Goal: Task Accomplishment & Management: Manage account settings

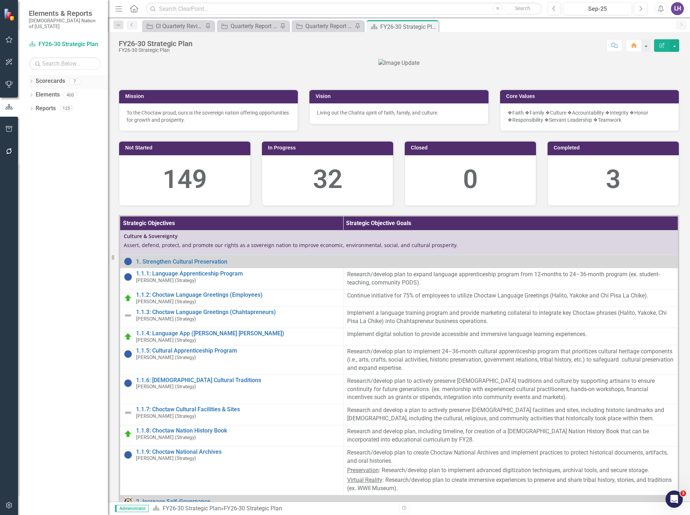
click at [32, 80] on icon "Dropdown" at bounding box center [31, 82] width 5 height 4
click at [59, 77] on link "Scorecards" at bounding box center [51, 81] width 30 height 8
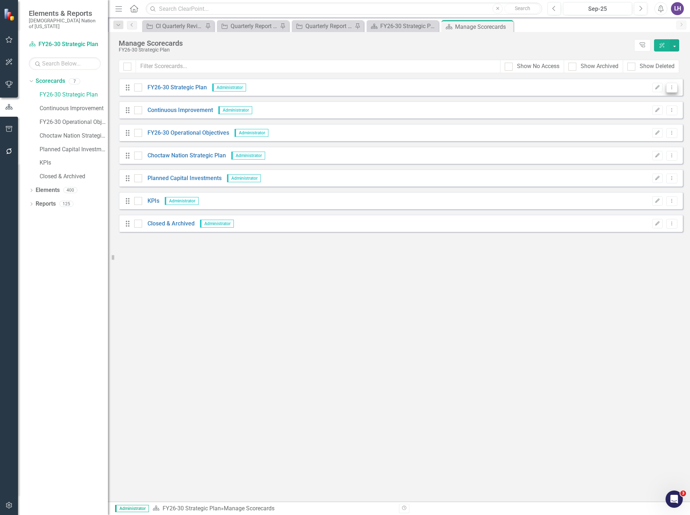
click at [675, 88] on icon "Dropdown Menu" at bounding box center [672, 87] width 6 height 5
click at [554, 9] on icon "Previous" at bounding box center [554, 8] width 4 height 6
click at [672, 87] on icon "Dropdown Menu" at bounding box center [672, 87] width 6 height 5
click at [85, 40] on link "Scorecard FY26-30 Strategic Plan" at bounding box center [65, 44] width 72 height 8
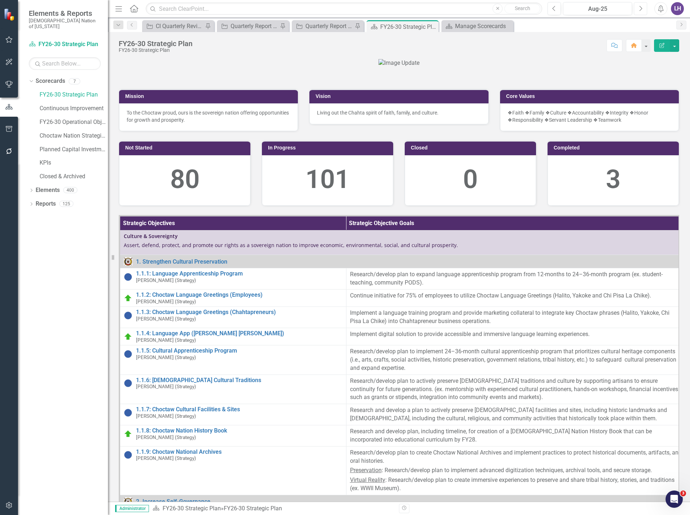
click at [639, 5] on icon "Next" at bounding box center [641, 8] width 4 height 6
click at [51, 77] on link "Scorecards" at bounding box center [51, 81] width 30 height 8
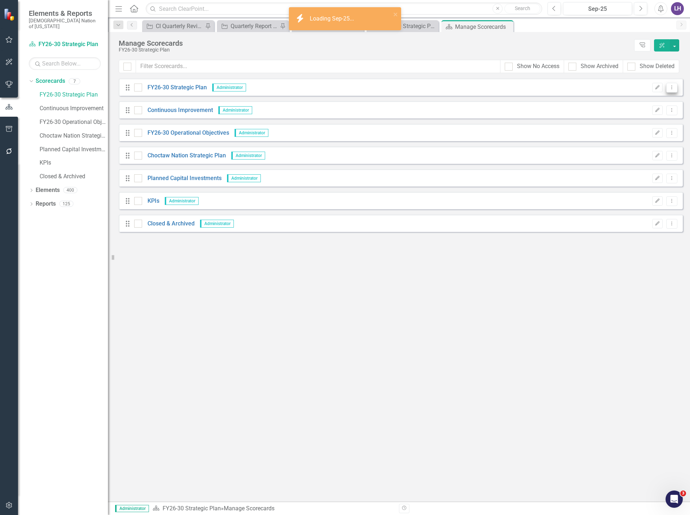
click at [674, 86] on icon "Dropdown Menu" at bounding box center [672, 87] width 6 height 5
click at [643, 121] on link "Copy Forward Copy Forward Scorecard" at bounding box center [638, 125] width 80 height 13
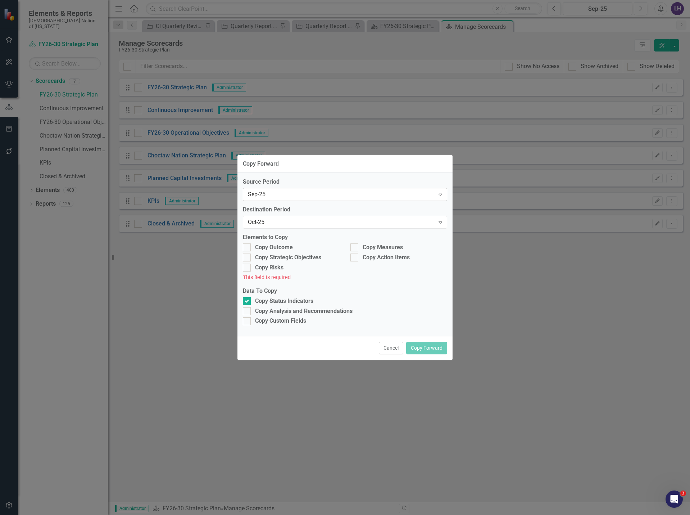
click at [292, 197] on div "Sep-25" at bounding box center [341, 194] width 187 height 8
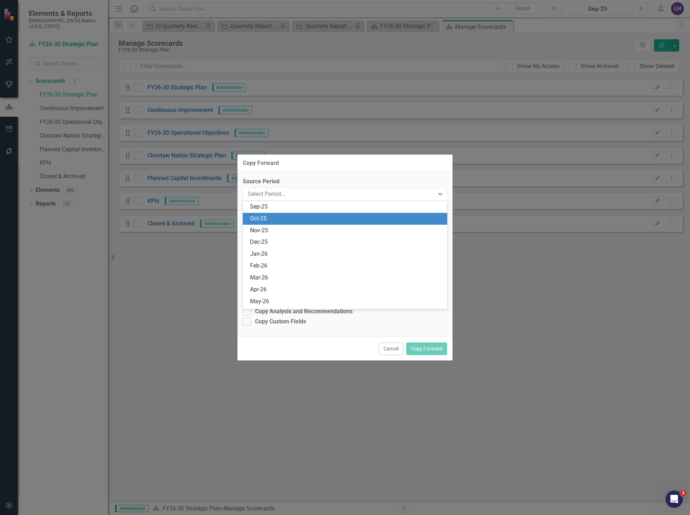
scroll to position [850, 0]
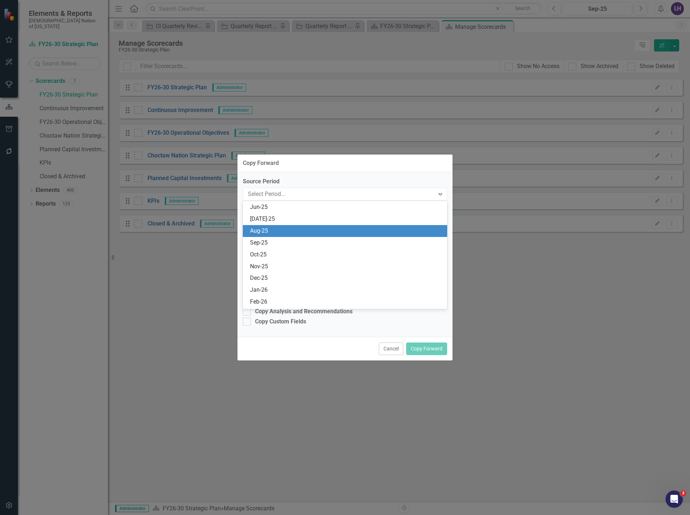
click at [266, 231] on div "Aug-25" at bounding box center [346, 231] width 193 height 8
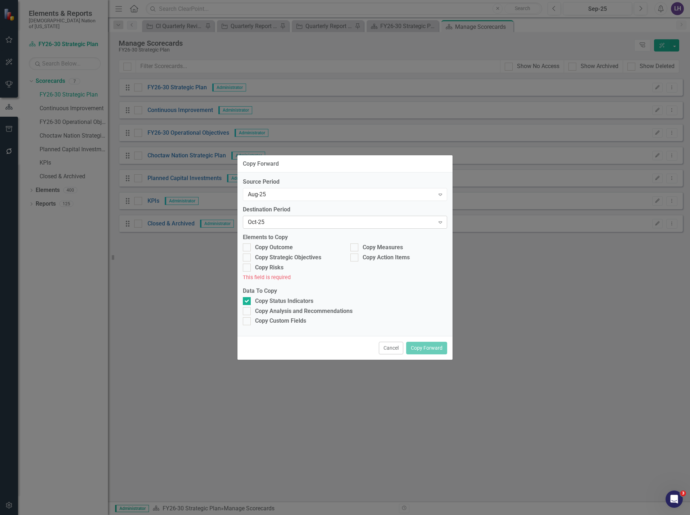
click at [277, 221] on div "Oct-25" at bounding box center [341, 222] width 187 height 8
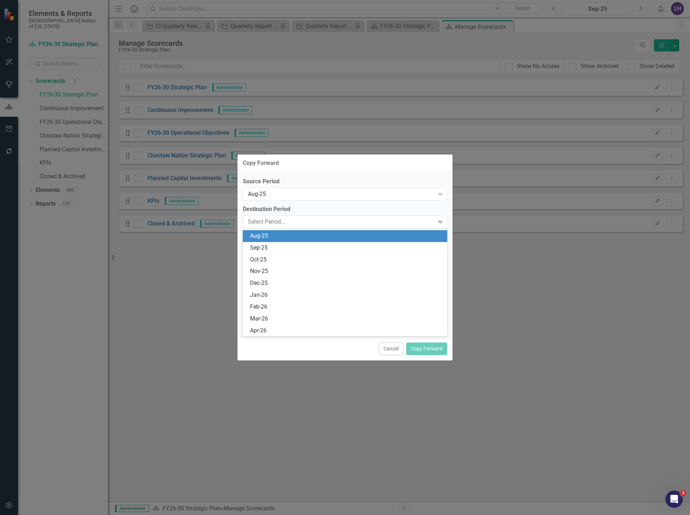
scroll to position [862, 0]
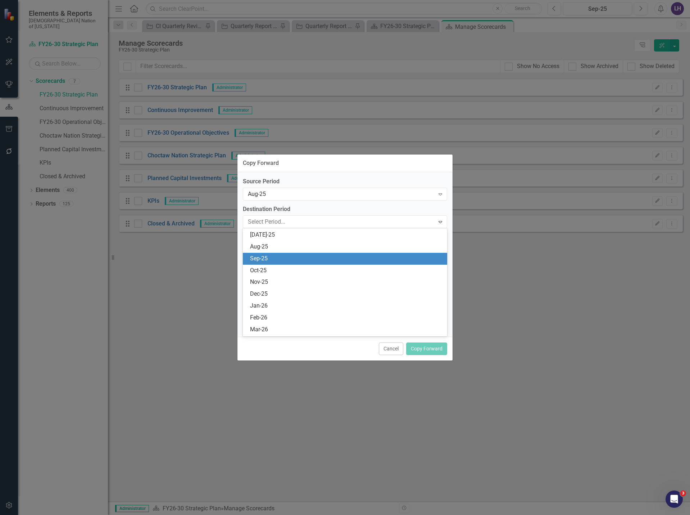
click at [264, 255] on div "Sep-25" at bounding box center [346, 258] width 193 height 8
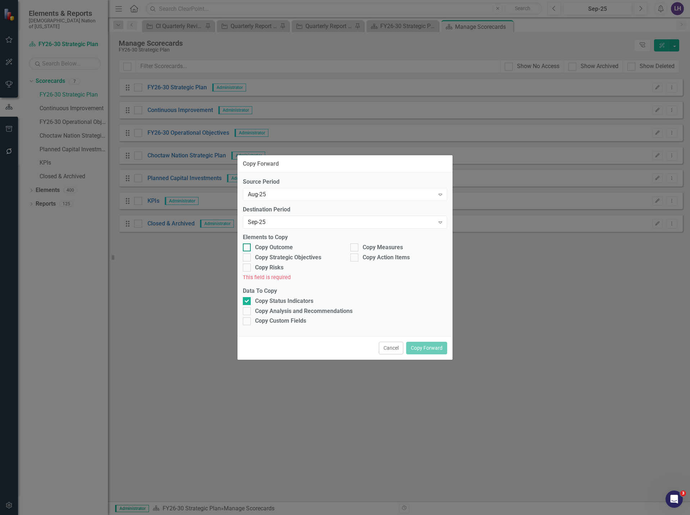
click at [245, 245] on input "Copy Outcome" at bounding box center [245, 245] width 5 height 5
checkbox input "true"
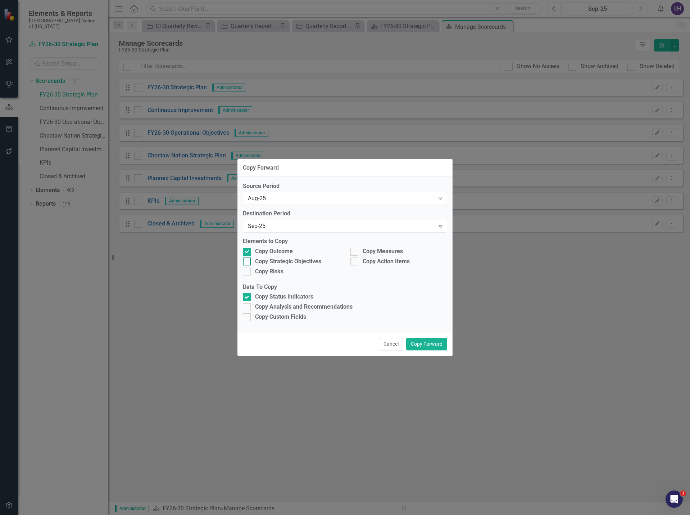
click at [248, 261] on div at bounding box center [247, 261] width 8 height 8
click at [248, 261] on input "Copy Strategic Objectives" at bounding box center [245, 259] width 5 height 5
checkbox input "true"
click at [357, 248] on div at bounding box center [355, 252] width 8 height 8
click at [355, 248] on input "Copy Measures" at bounding box center [353, 250] width 5 height 5
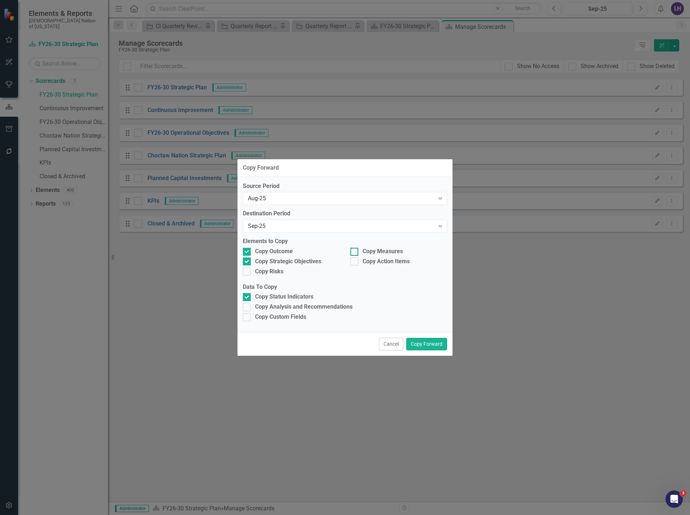
checkbox input "true"
click at [387, 344] on button "Cancel" at bounding box center [391, 344] width 24 height 13
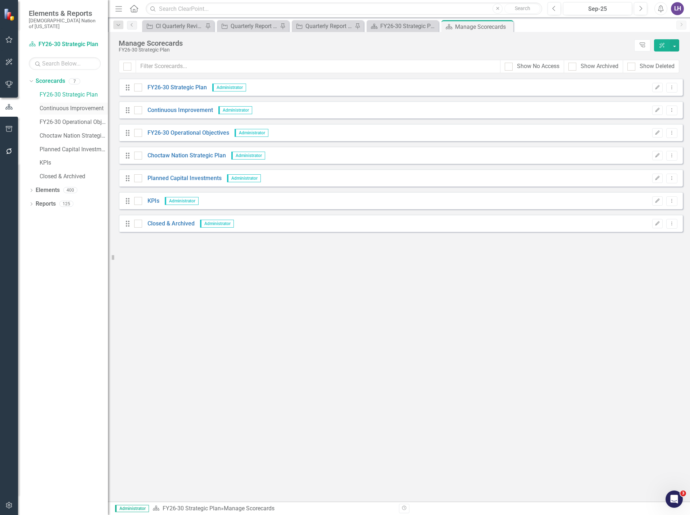
click at [68, 104] on link "Continuous Improvement" at bounding box center [74, 108] width 68 height 8
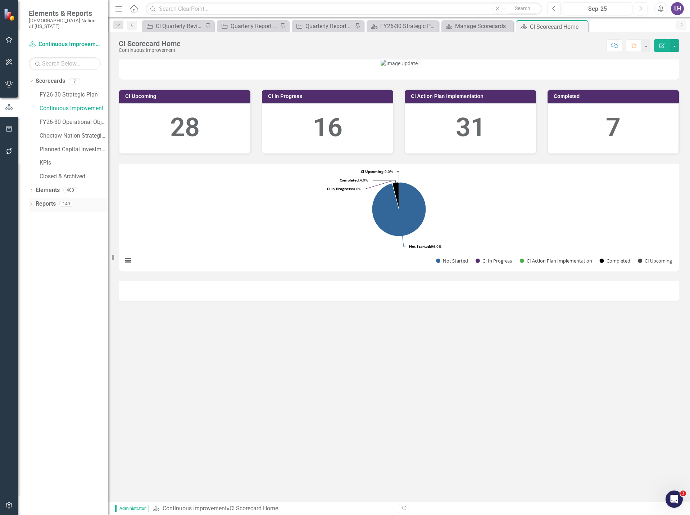
click at [51, 200] on link "Reports" at bounding box center [46, 204] width 20 height 8
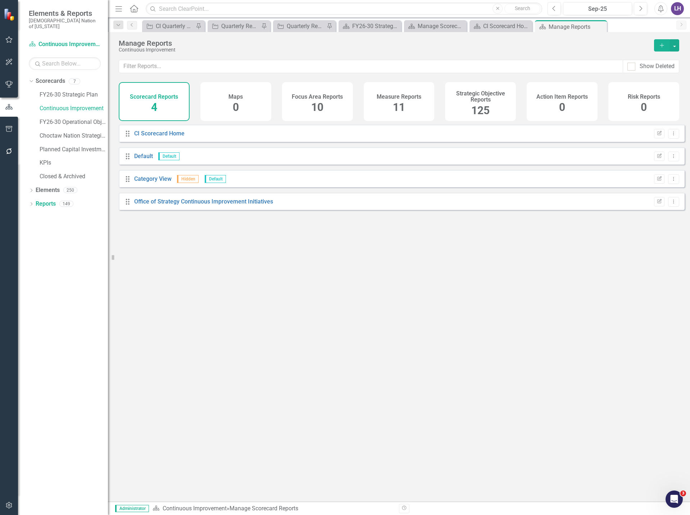
drag, startPoint x: 482, startPoint y: 109, endPoint x: 333, endPoint y: 74, distance: 153.0
click at [481, 108] on span "125" at bounding box center [480, 110] width 18 height 13
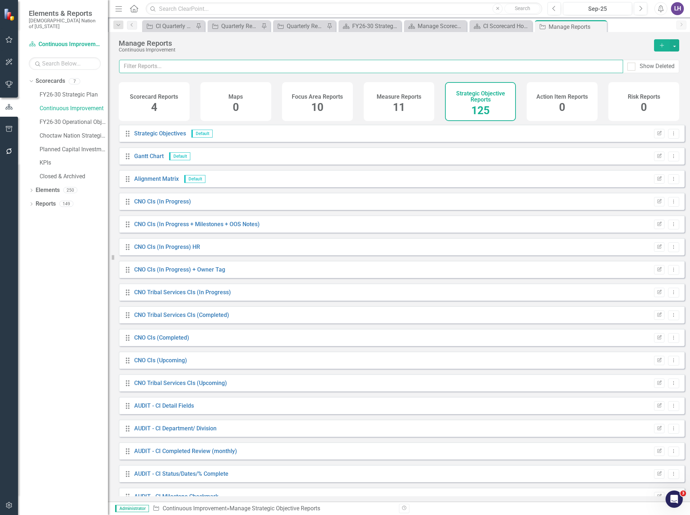
click at [333, 68] on input "text" at bounding box center [371, 66] width 504 height 13
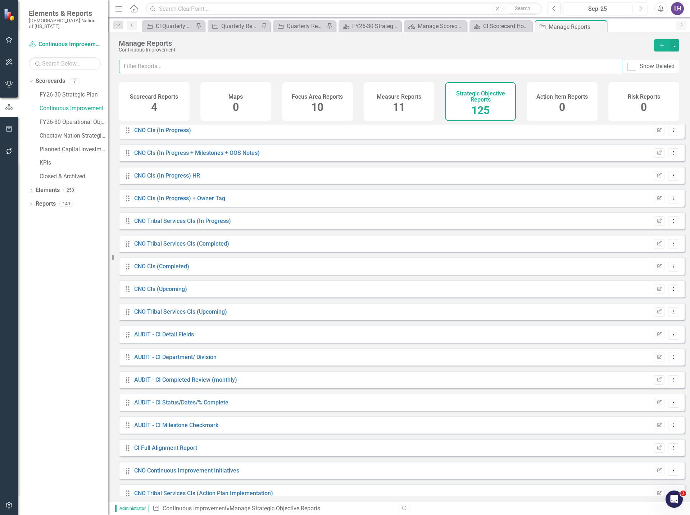
scroll to position [36, 0]
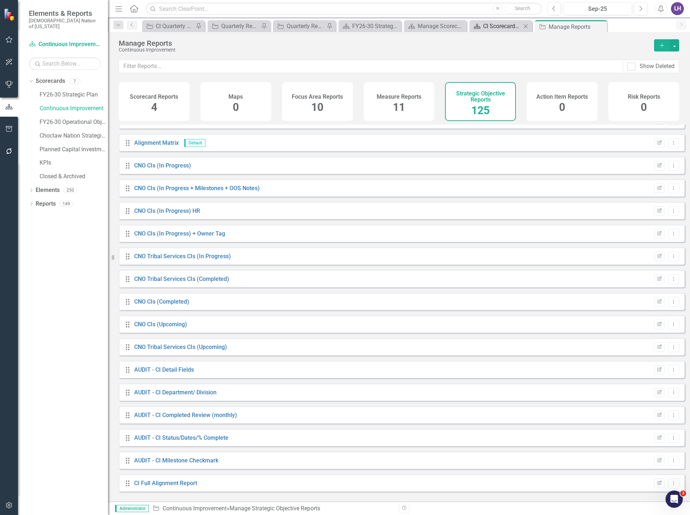
click at [516, 24] on div "CI Scorecard Home" at bounding box center [502, 26] width 38 height 9
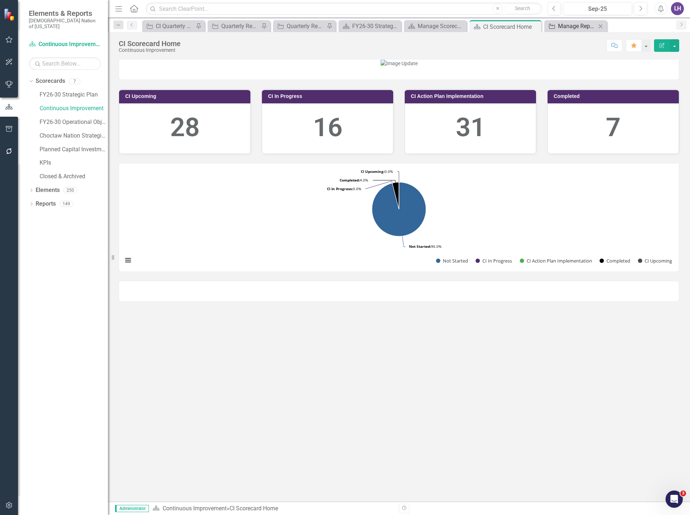
click at [582, 30] on div "Manage Reports" at bounding box center [577, 26] width 38 height 9
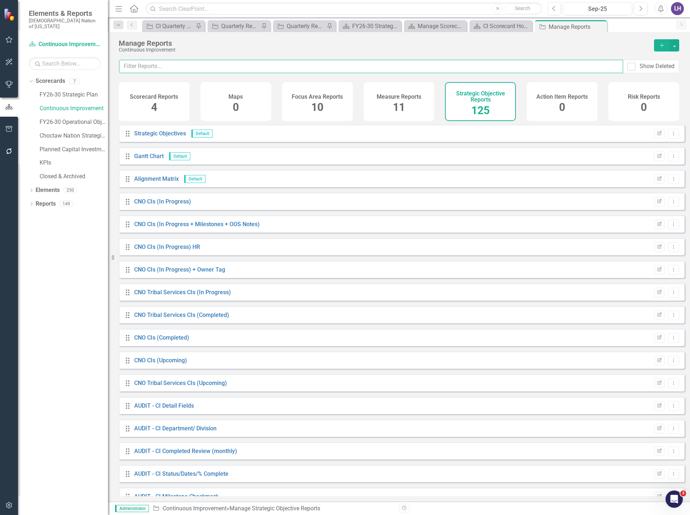
click at [275, 65] on input "text" at bounding box center [371, 66] width 504 height 13
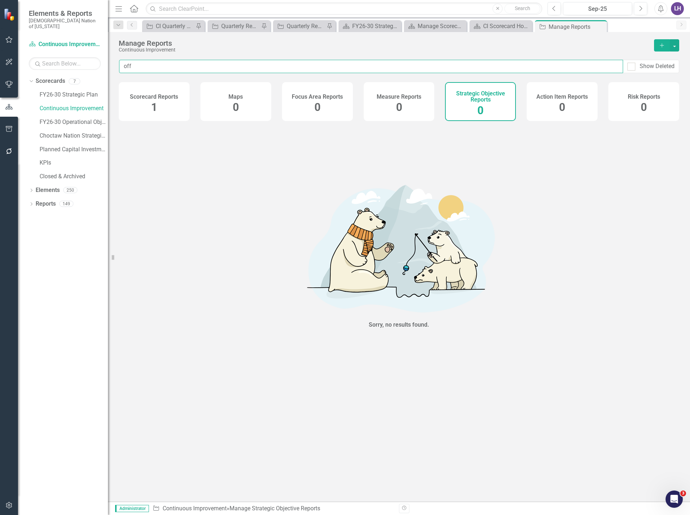
type input "off"
click at [164, 108] on div "Scorecard Reports 1" at bounding box center [154, 101] width 71 height 39
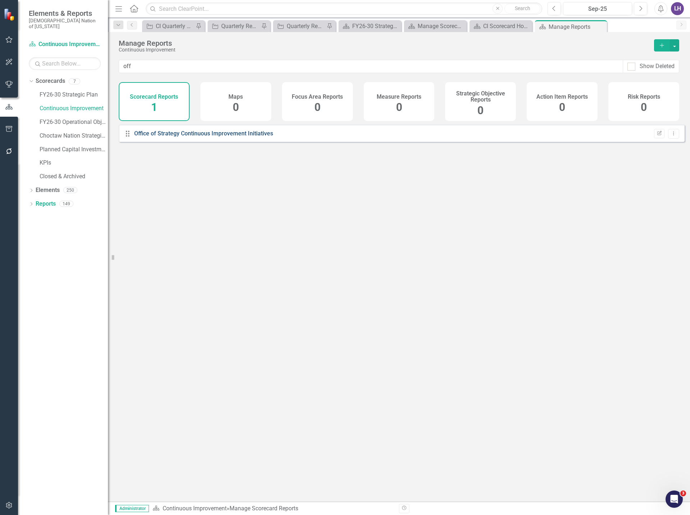
click at [252, 137] on link "Office of Strategy Continuous Improvement Initiatives" at bounding box center [203, 133] width 139 height 7
